Goal: Transaction & Acquisition: Purchase product/service

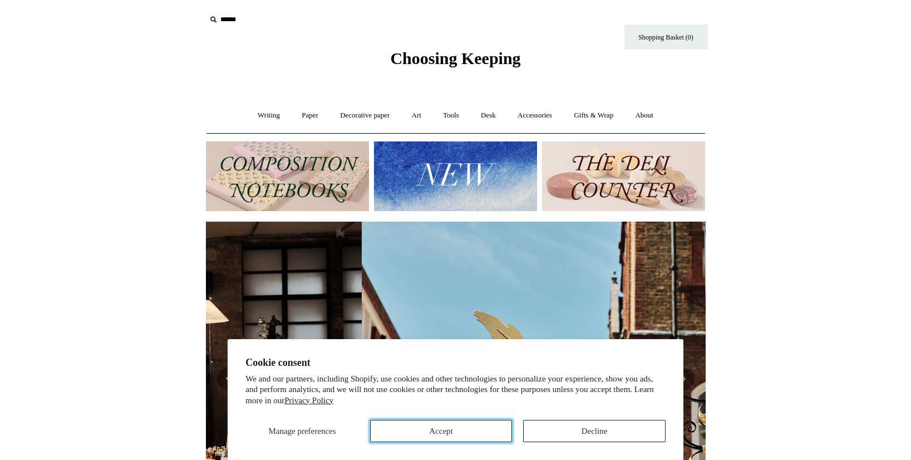
click at [467, 431] on button "Accept" at bounding box center [441, 431] width 142 height 22
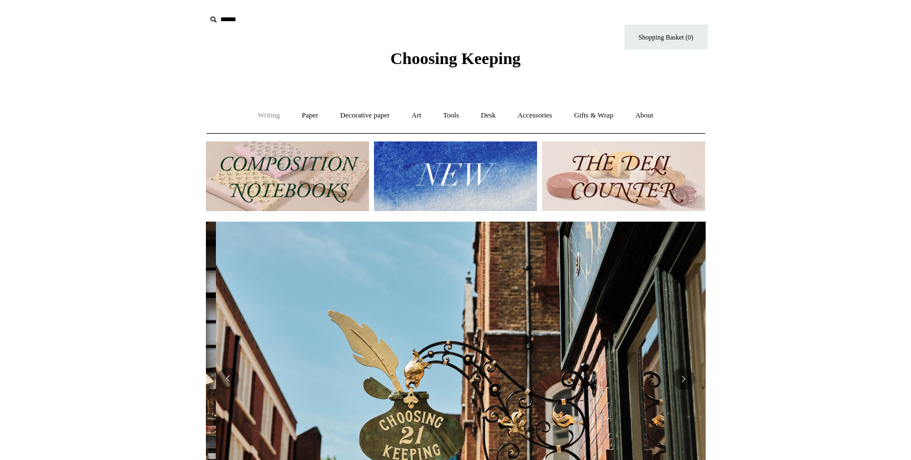
scroll to position [0, 500]
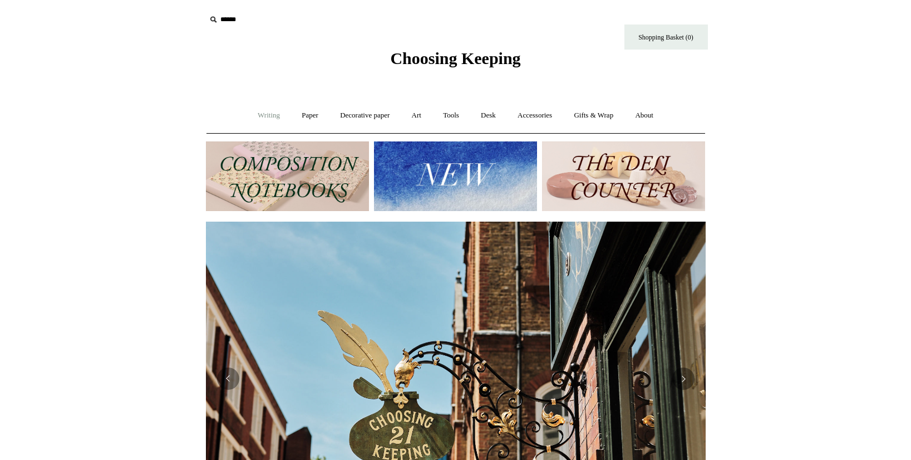
click at [267, 115] on link "Writing +" at bounding box center [269, 115] width 42 height 29
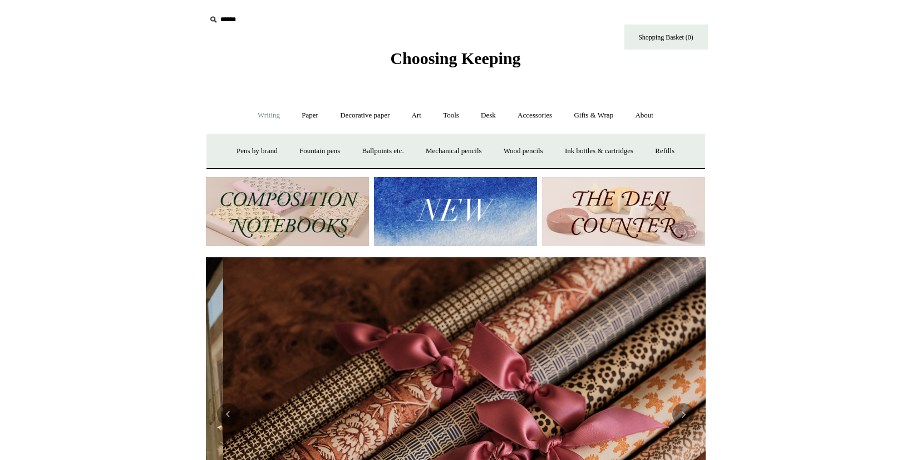
scroll to position [0, 999]
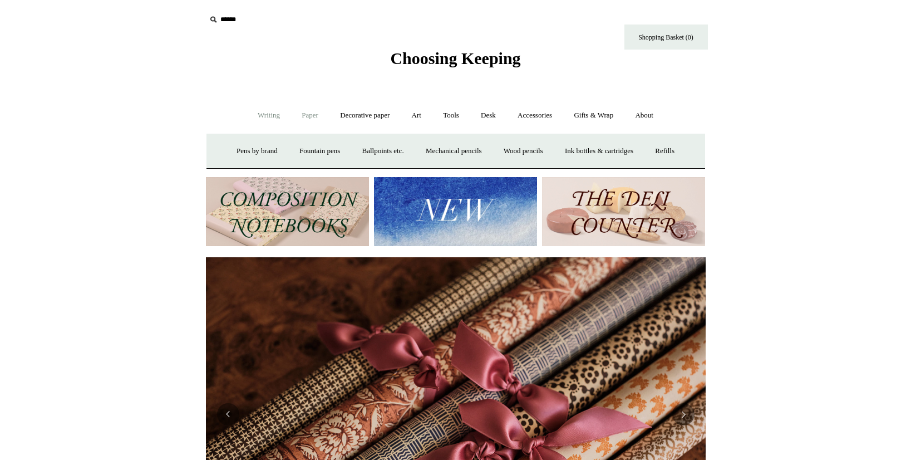
click at [306, 112] on link "Paper +" at bounding box center [310, 115] width 37 height 29
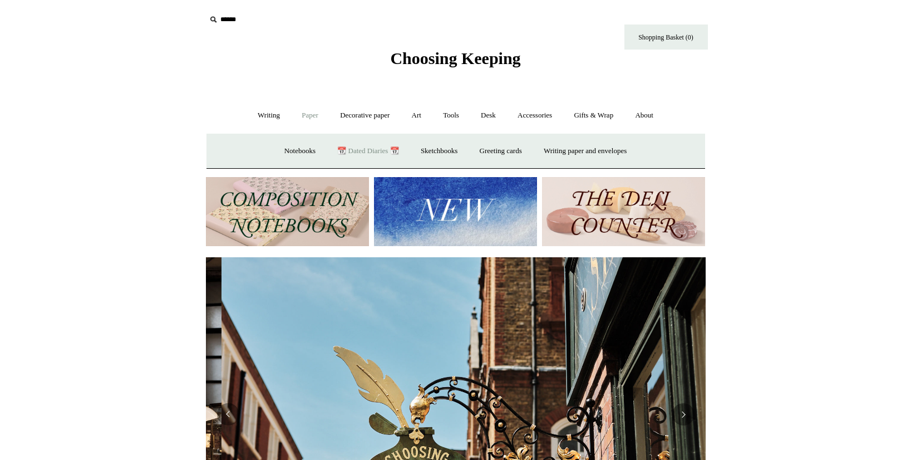
scroll to position [0, 500]
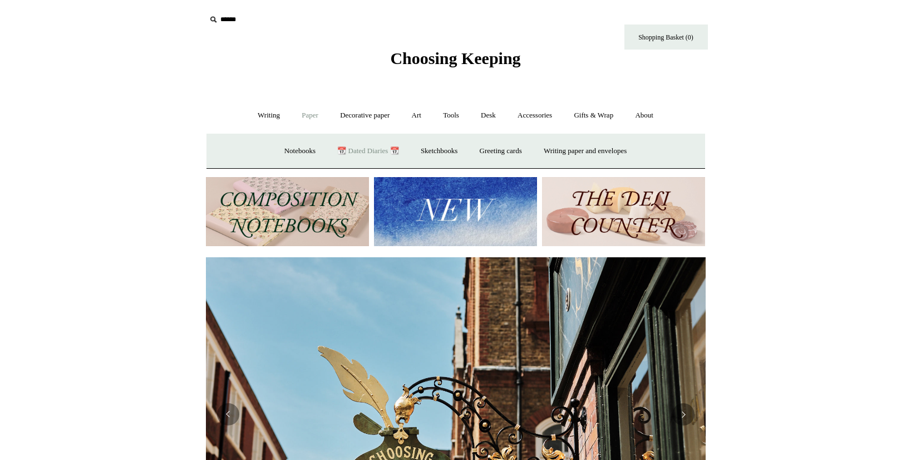
click at [367, 149] on link "📆 Dated Diaries 📆" at bounding box center [367, 150] width 81 height 29
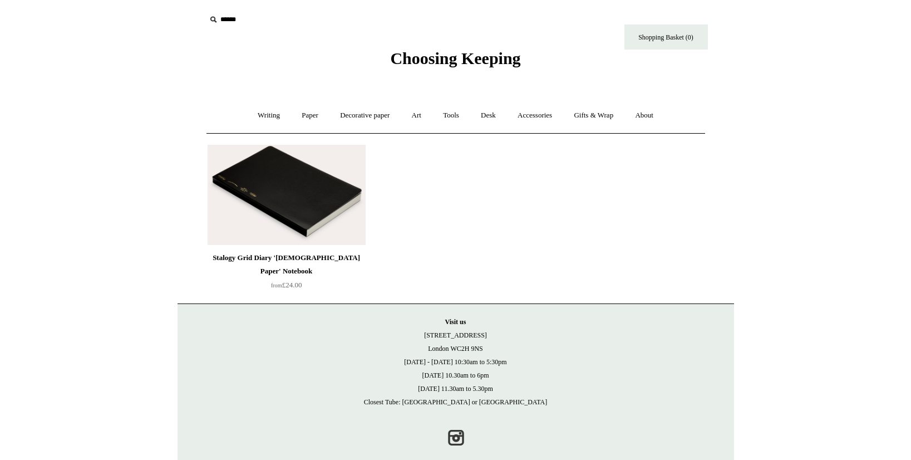
click at [282, 193] on img at bounding box center [287, 195] width 158 height 100
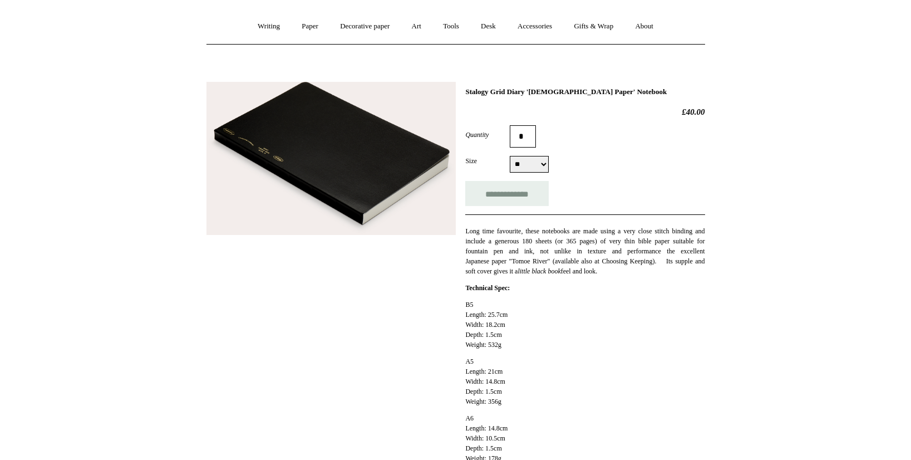
scroll to position [99, 0]
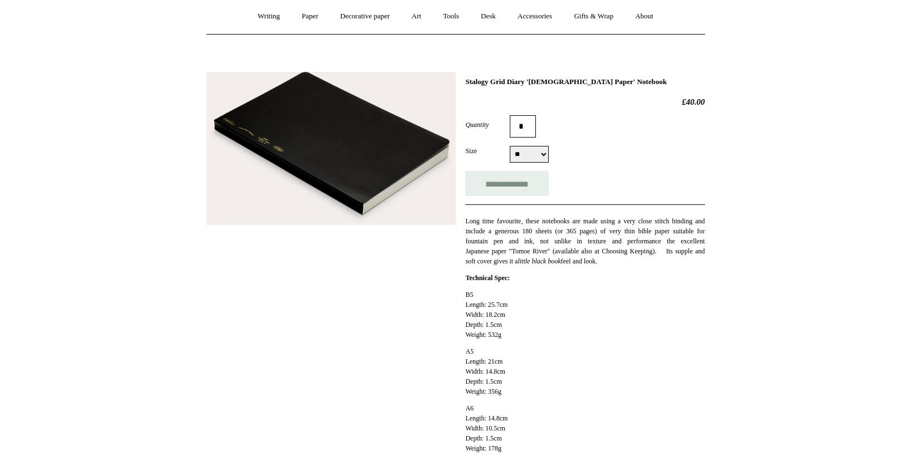
click at [377, 149] on img at bounding box center [330, 149] width 249 height 154
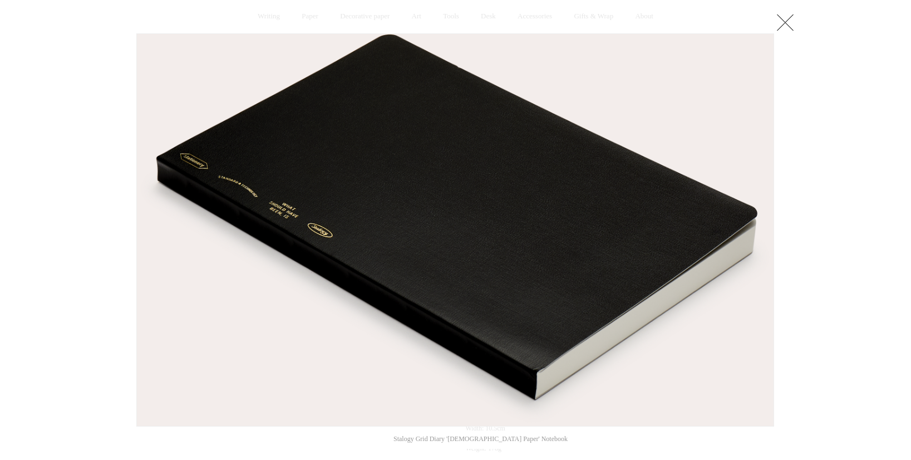
click at [539, 205] on img at bounding box center [455, 230] width 637 height 392
click at [833, 204] on div at bounding box center [455, 324] width 911 height 847
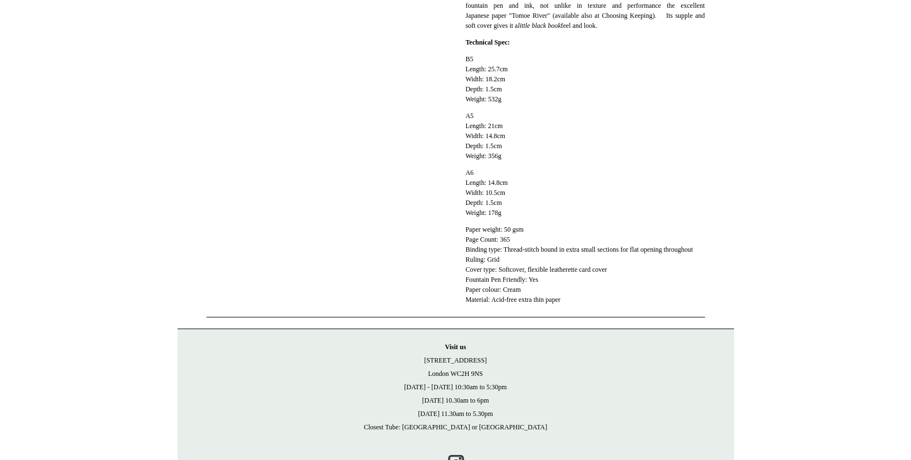
scroll to position [388, 0]
